Goal: Task Accomplishment & Management: Use online tool/utility

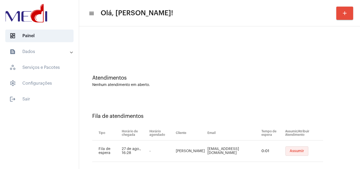
click at [299, 151] on button "Assumir" at bounding box center [297, 150] width 23 height 9
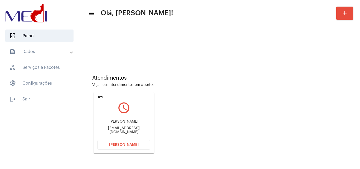
click at [139, 128] on div "[PERSON_NAME] [PERSON_NAME][EMAIL_ADDRESS][DOMAIN_NAME]" at bounding box center [124, 127] width 53 height 24
copy mat-card-content "[EMAIL_ADDRESS][DOMAIN_NAME] [PERSON_NAME]"
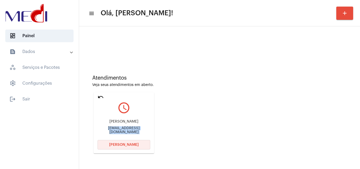
click at [135, 141] on button "[PERSON_NAME]" at bounding box center [124, 144] width 53 height 9
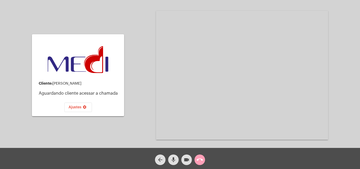
click at [202, 159] on mat-icon "call_end" at bounding box center [200, 160] width 6 height 6
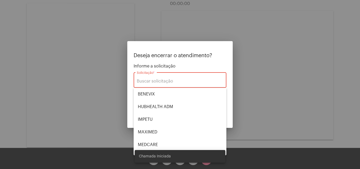
click at [143, 32] on div at bounding box center [180, 84] width 360 height 169
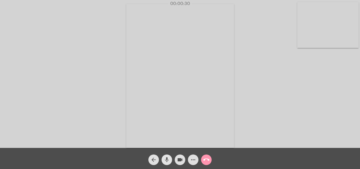
click at [166, 159] on mat-icon "mic" at bounding box center [167, 160] width 6 height 6
click at [168, 157] on mat-icon "mic_off" at bounding box center [167, 160] width 6 height 6
click at [206, 159] on mat-icon "call_end" at bounding box center [206, 160] width 6 height 6
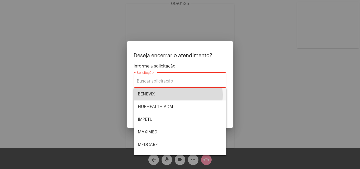
click at [154, 95] on span "BENEVIX" at bounding box center [180, 94] width 84 height 13
type input "BENEVIX"
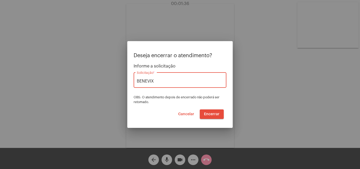
click at [216, 114] on span "Encerrar" at bounding box center [212, 114] width 16 height 4
